Goal: Information Seeking & Learning: Learn about a topic

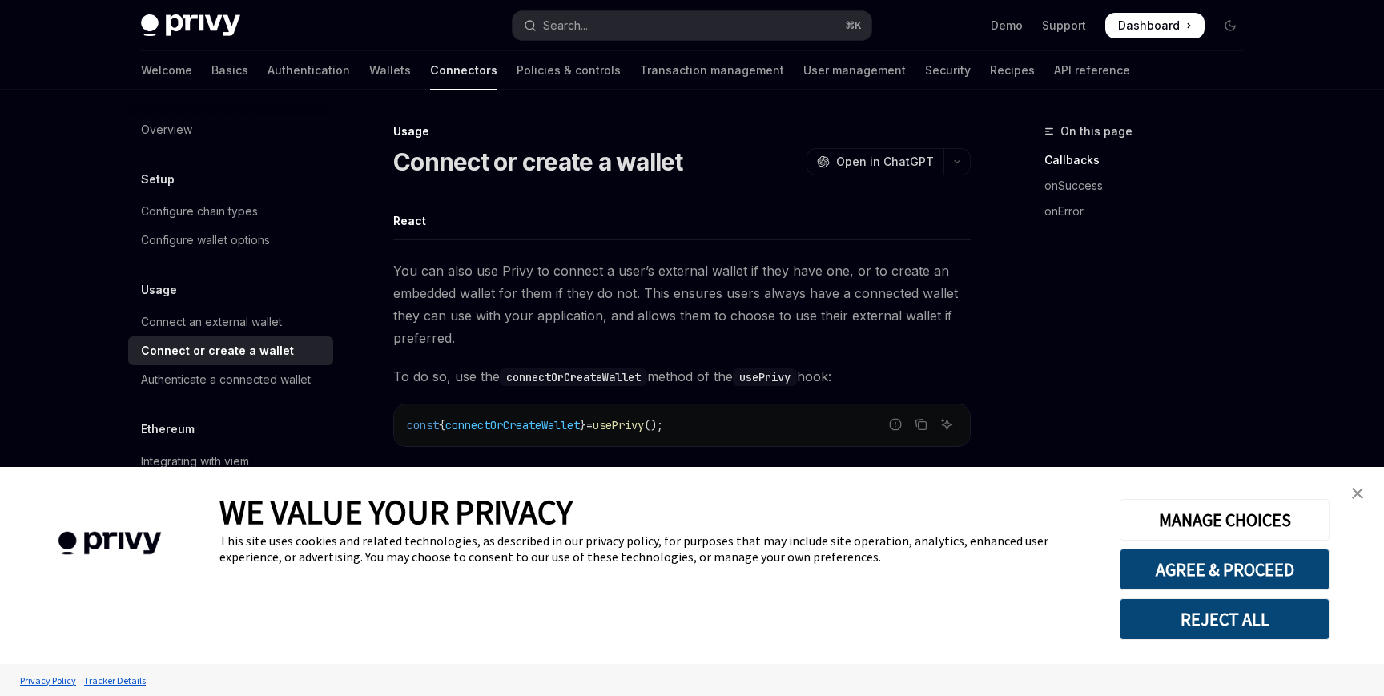
type textarea "*"
click at [1352, 489] on img "close banner" at bounding box center [1357, 493] width 11 height 11
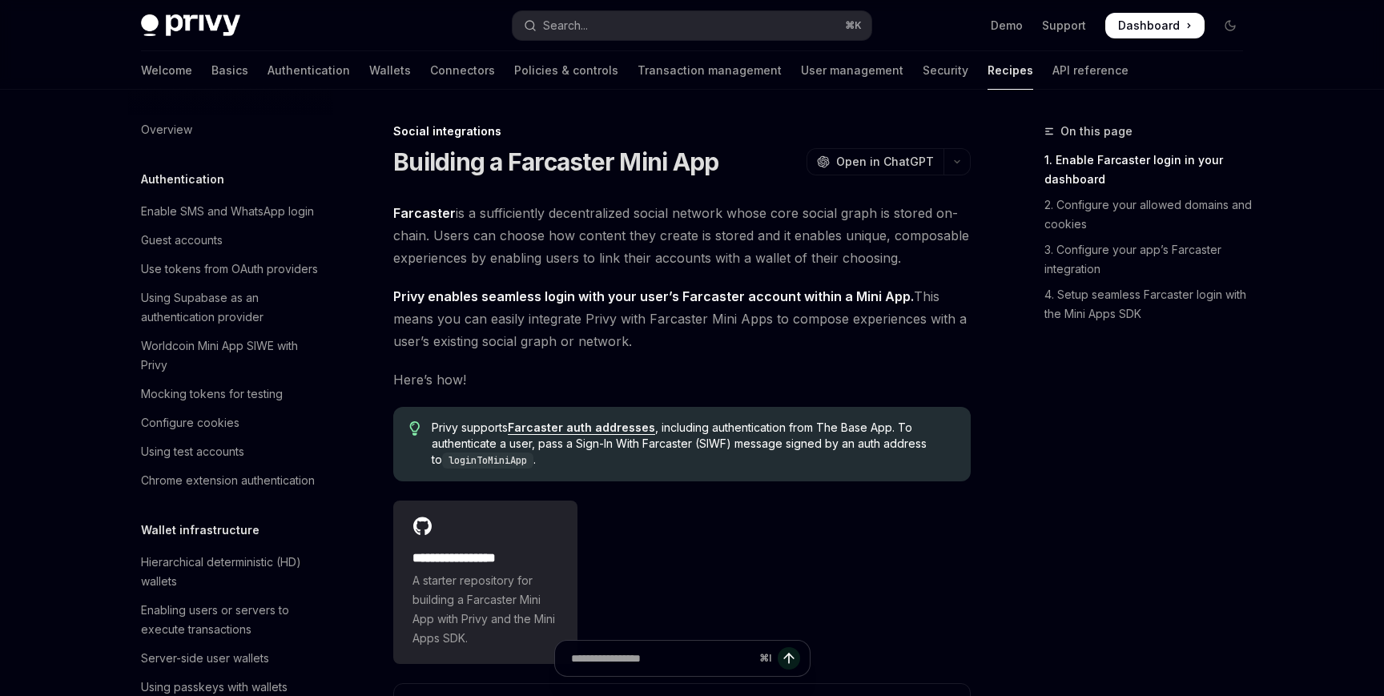
scroll to position [991, 0]
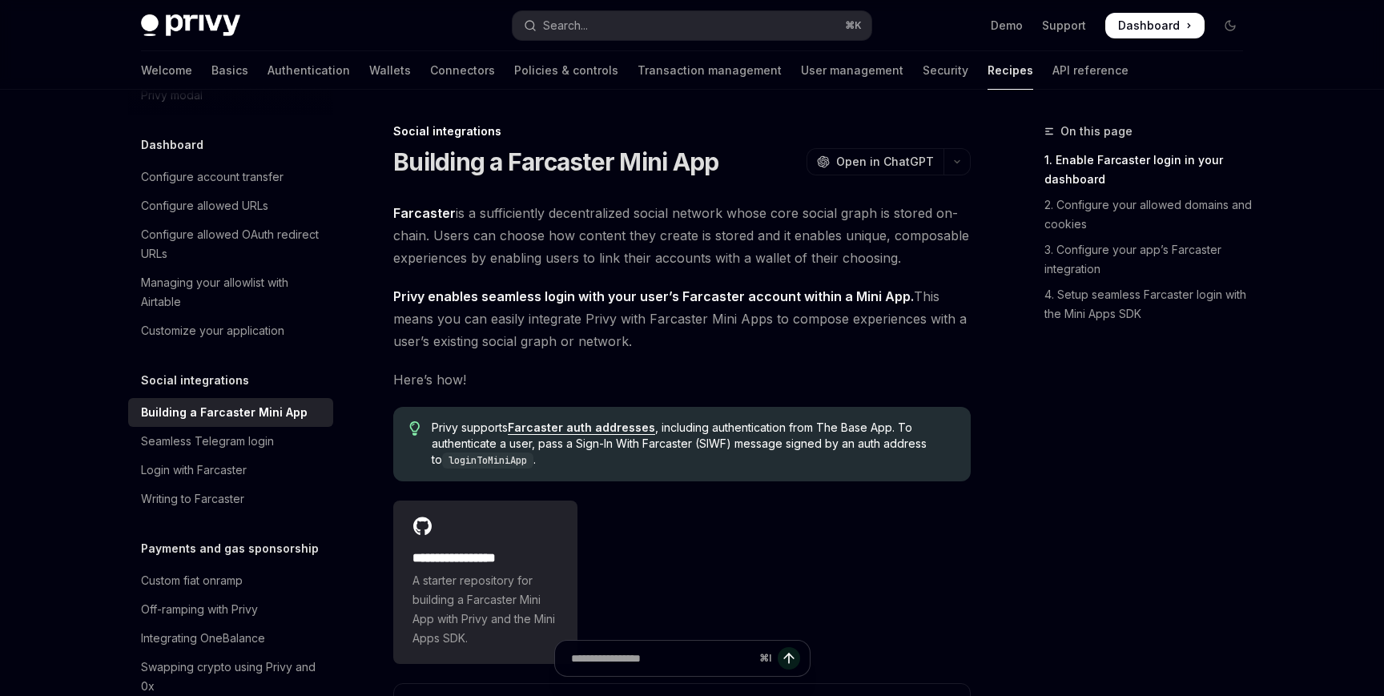
type textarea "*"
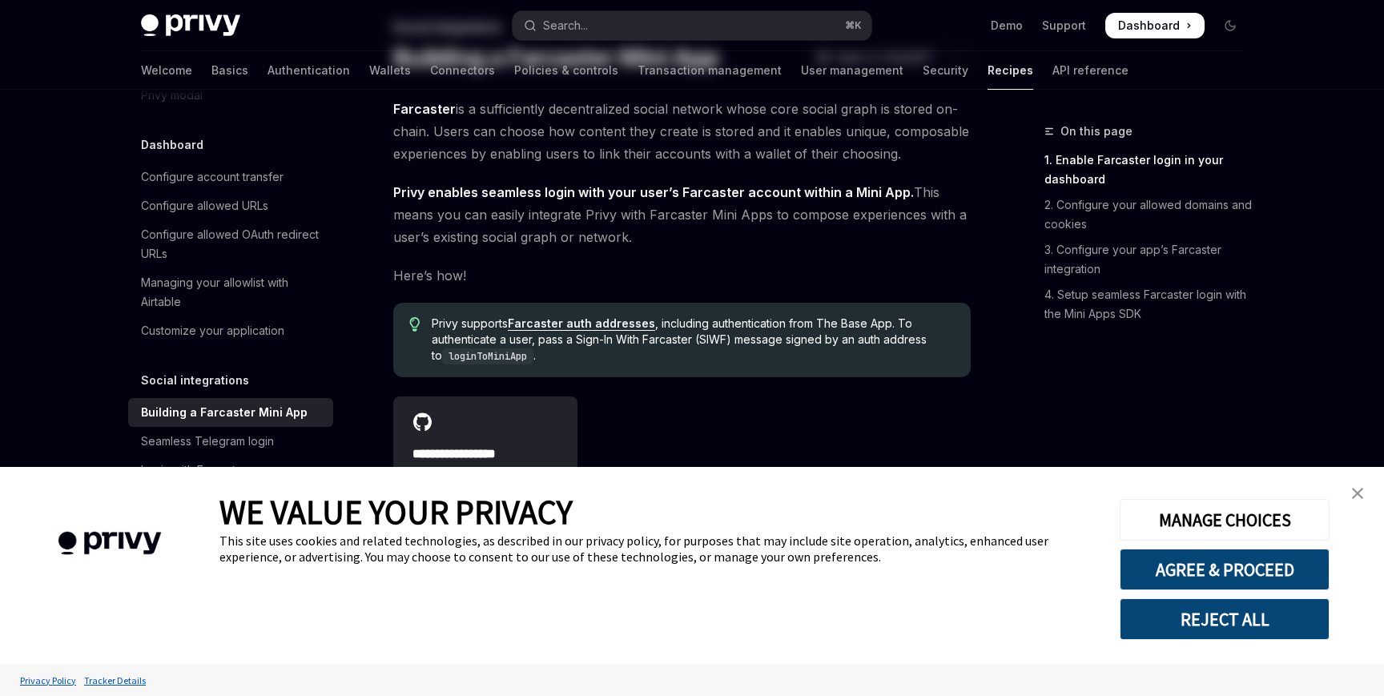
scroll to position [208, 0]
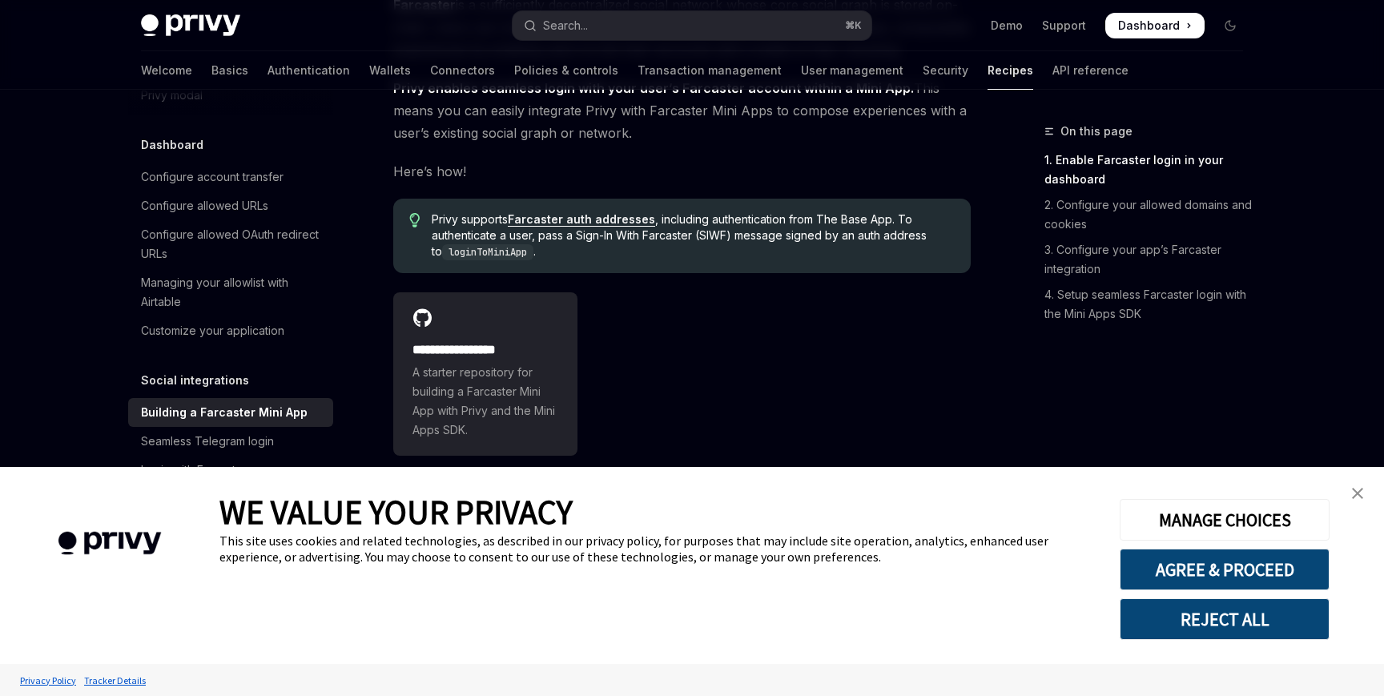
click at [1213, 616] on button "REJECT ALL" at bounding box center [1225, 619] width 210 height 42
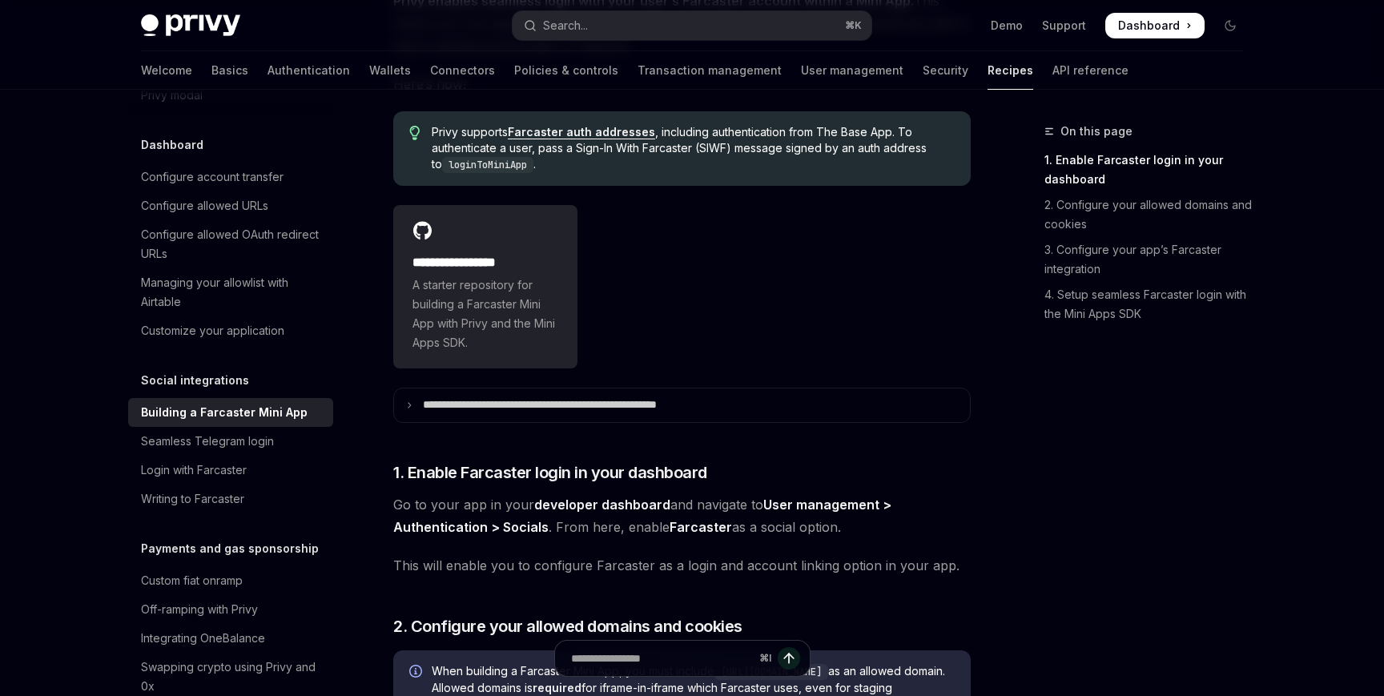
scroll to position [574, 0]
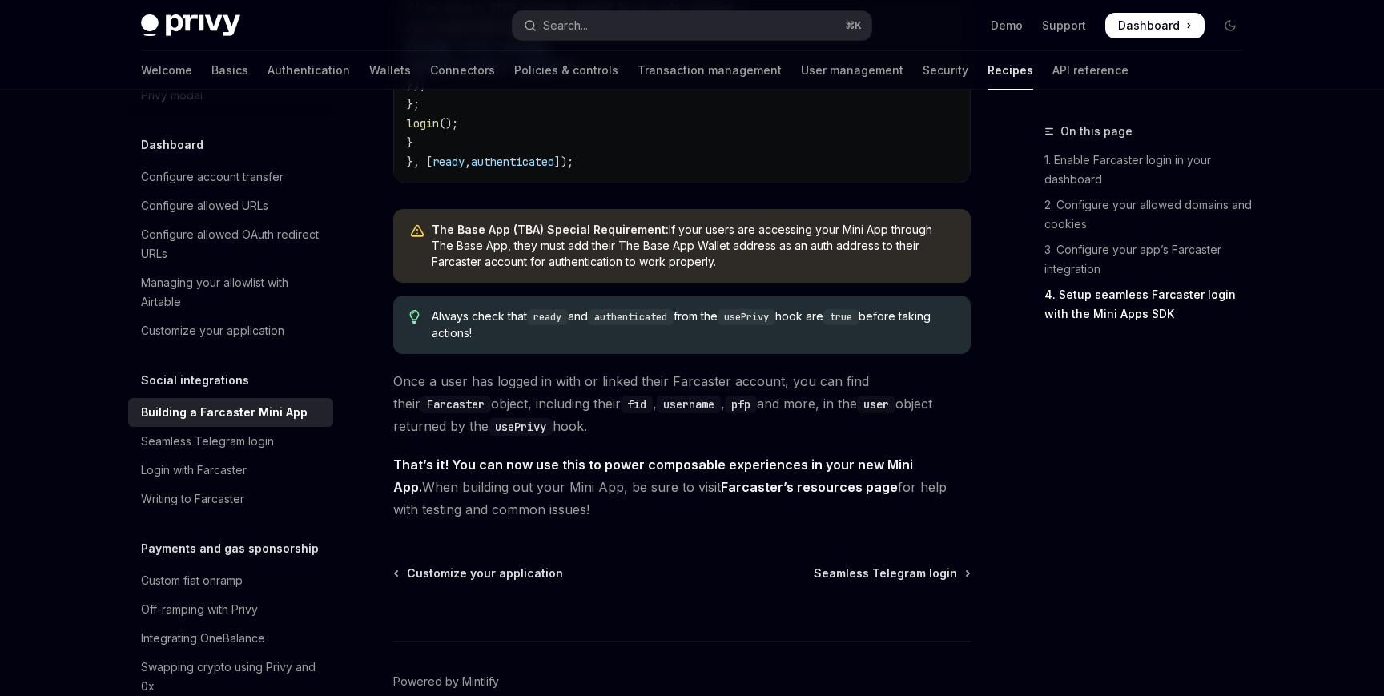
scroll to position [2631, 0]
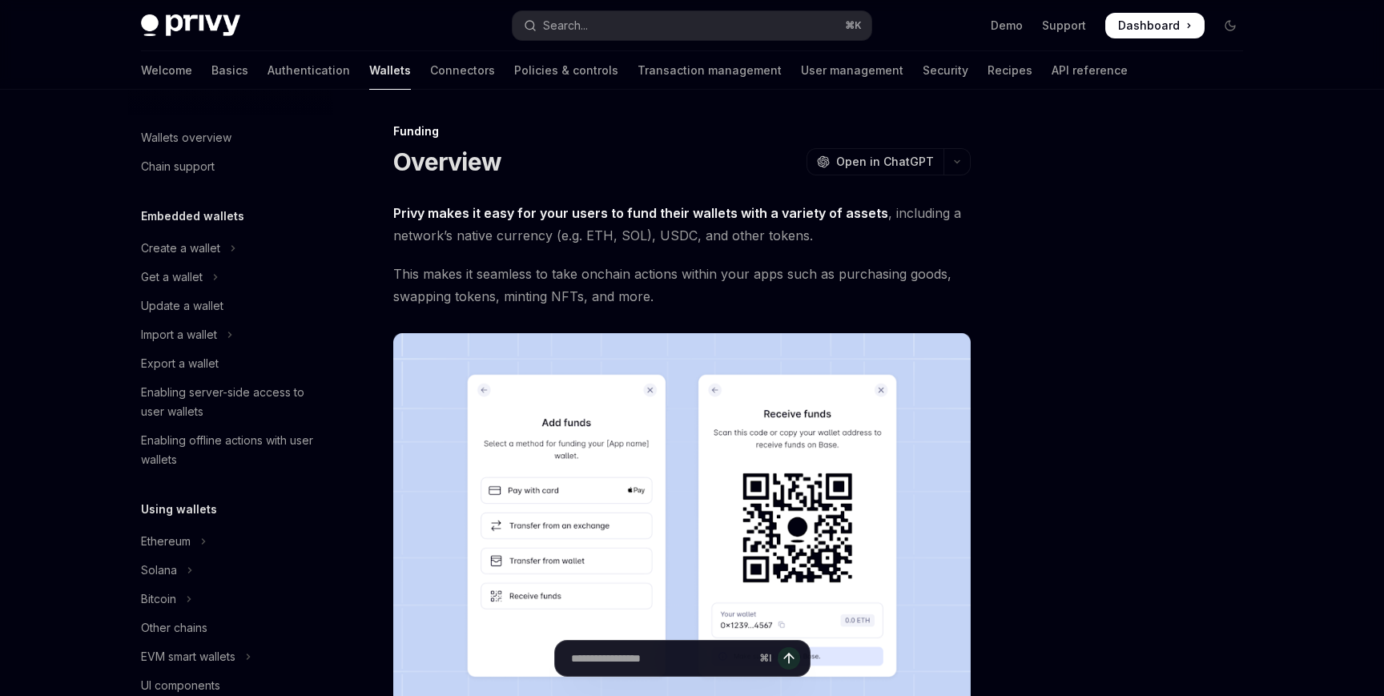
scroll to position [403, 0]
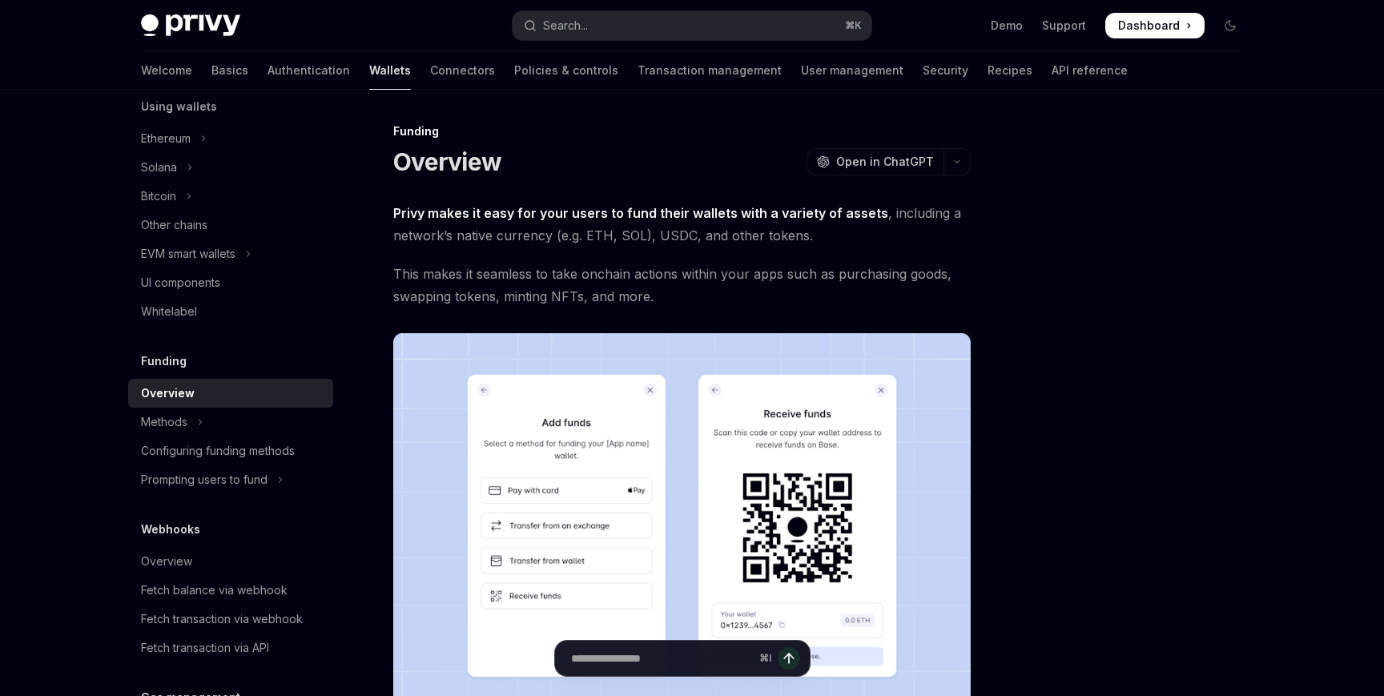
click at [205, 26] on img at bounding box center [190, 25] width 99 height 22
type textarea "*"
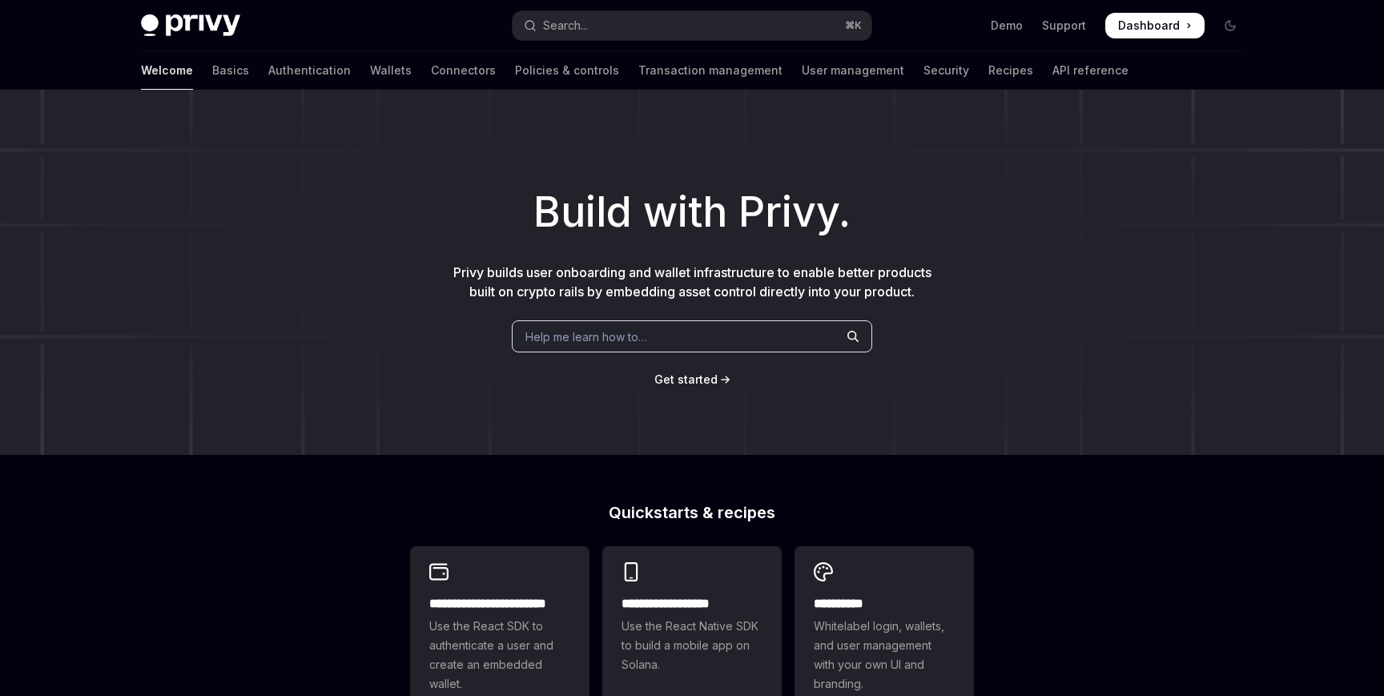
click at [1147, 28] on span "Dashboard" at bounding box center [1149, 26] width 62 height 16
